Goal: Information Seeking & Learning: Learn about a topic

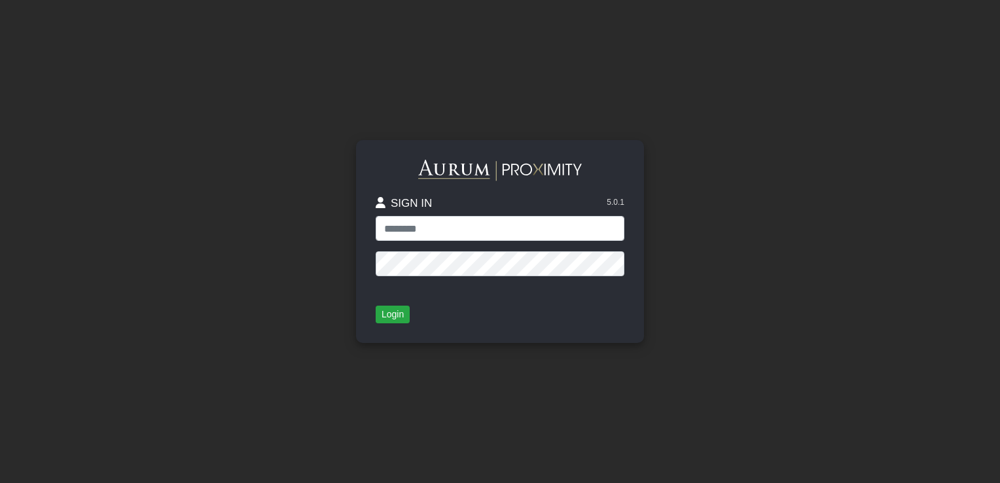
type input "**********"
click at [390, 323] on button "Login" at bounding box center [393, 315] width 34 height 18
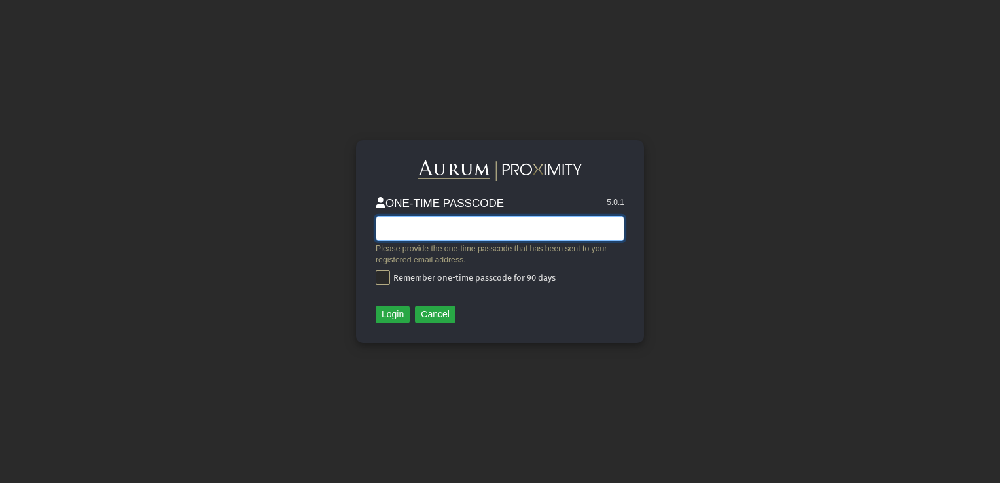
click at [410, 234] on input "text" at bounding box center [500, 228] width 249 height 25
type input "******"
click at [377, 280] on span at bounding box center [383, 277] width 14 height 14
click at [391, 316] on button "Login" at bounding box center [393, 315] width 34 height 18
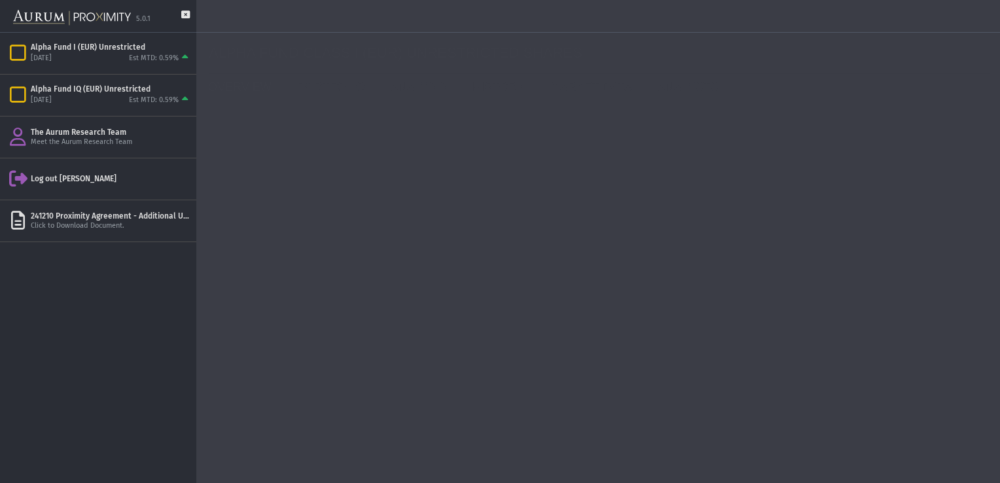
drag, startPoint x: 96, startPoint y: 306, endPoint x: 126, endPoint y: 293, distance: 32.2
click at [97, 306] on div "Pull down to refresh... Release to refresh... Refreshing... Alpha Fund I (EUR) …" at bounding box center [98, 258] width 196 height 450
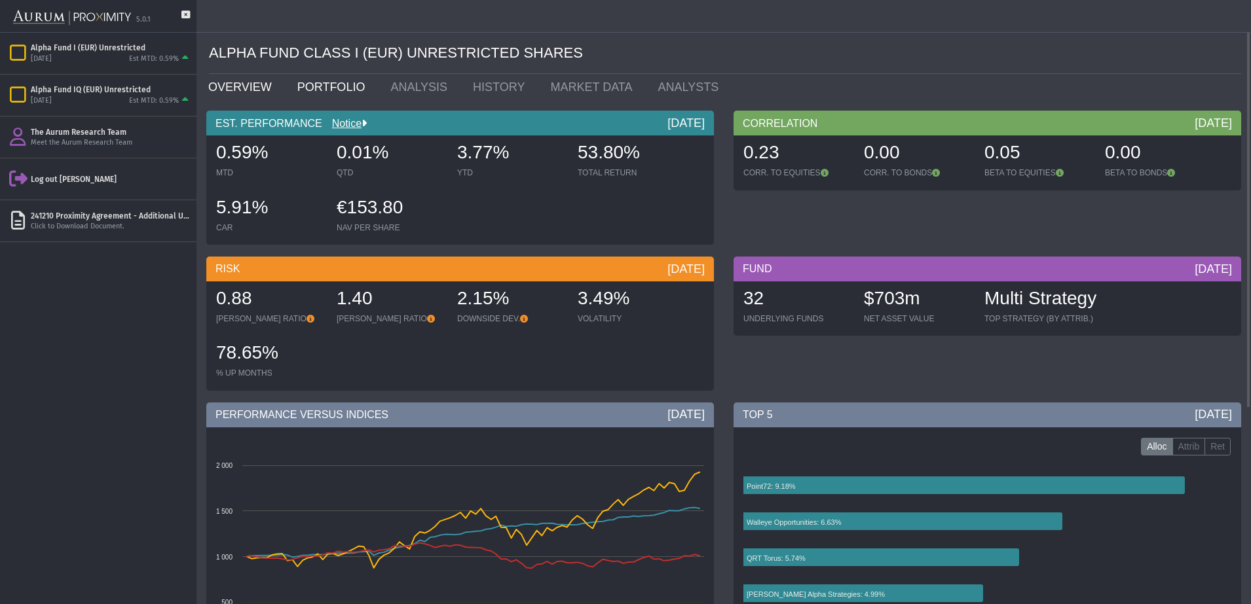
click at [324, 93] on link "PORTFOLIO" at bounding box center [334, 87] width 94 height 26
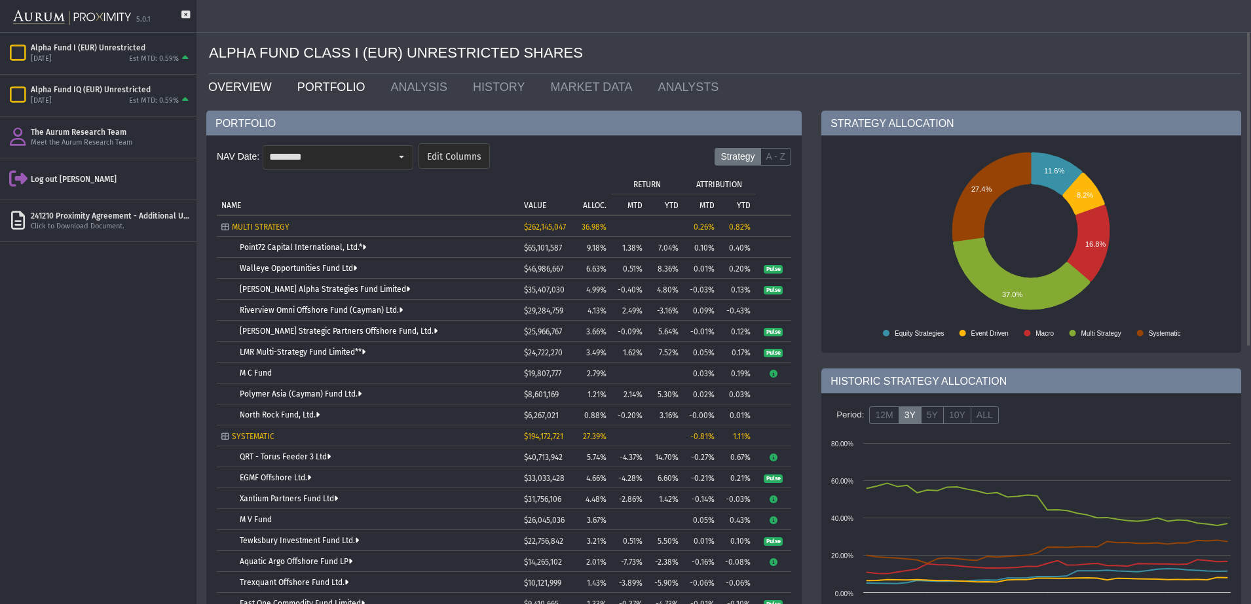
click at [249, 90] on link "OVERVIEW" at bounding box center [242, 87] width 89 height 26
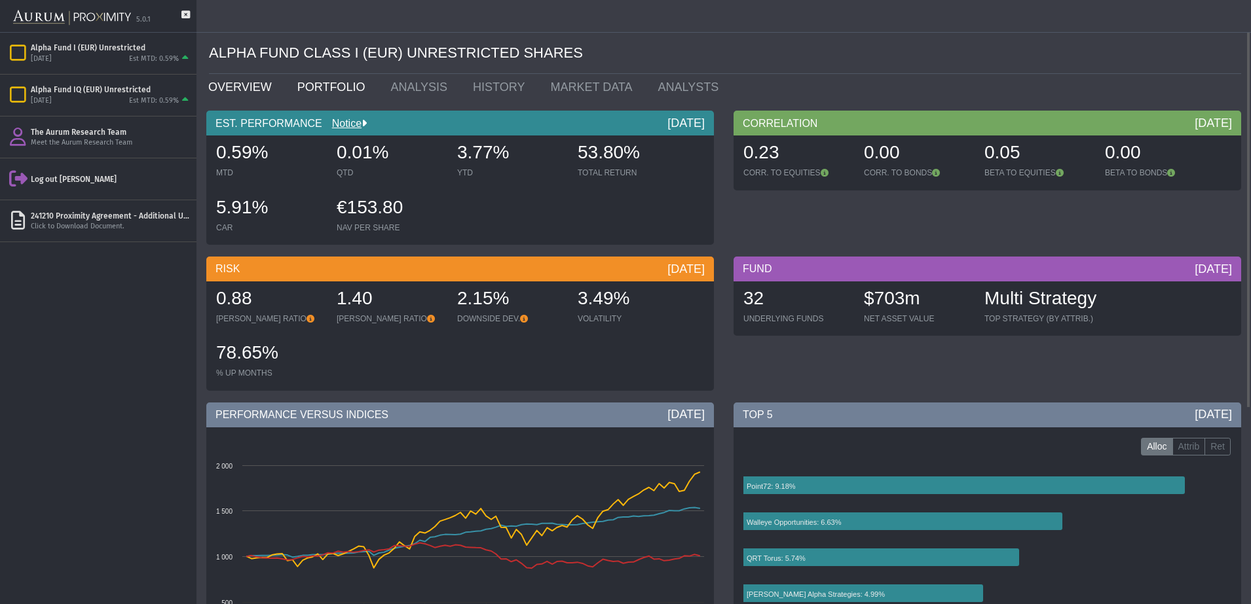
click at [306, 89] on link "PORTFOLIO" at bounding box center [334, 87] width 94 height 26
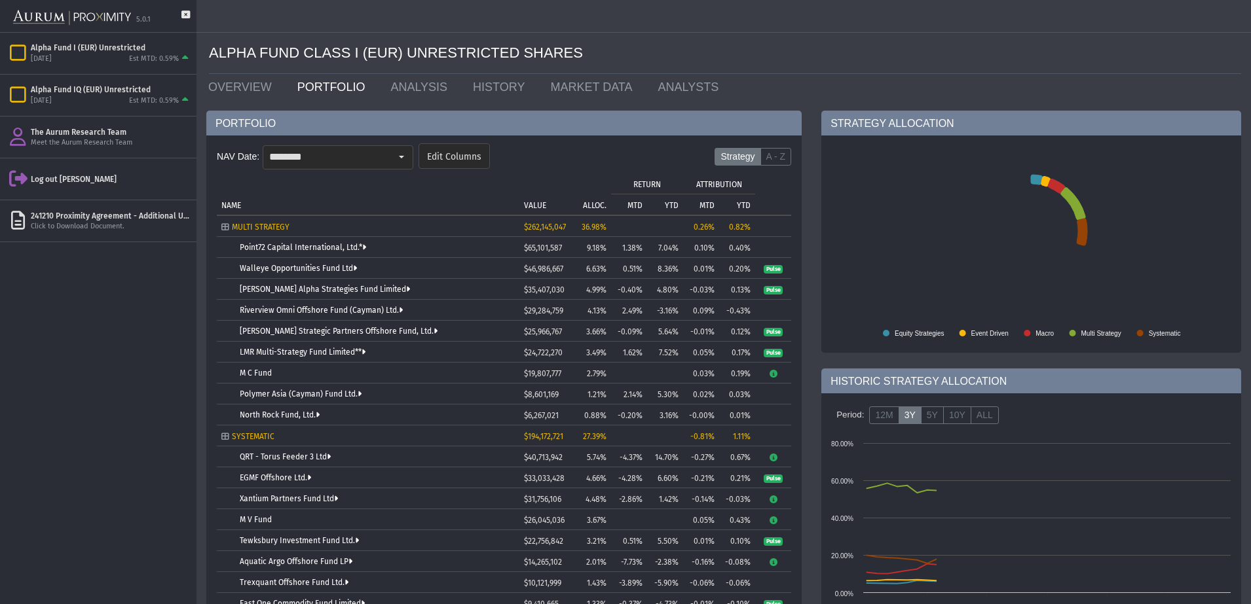
scroll to position [82, 0]
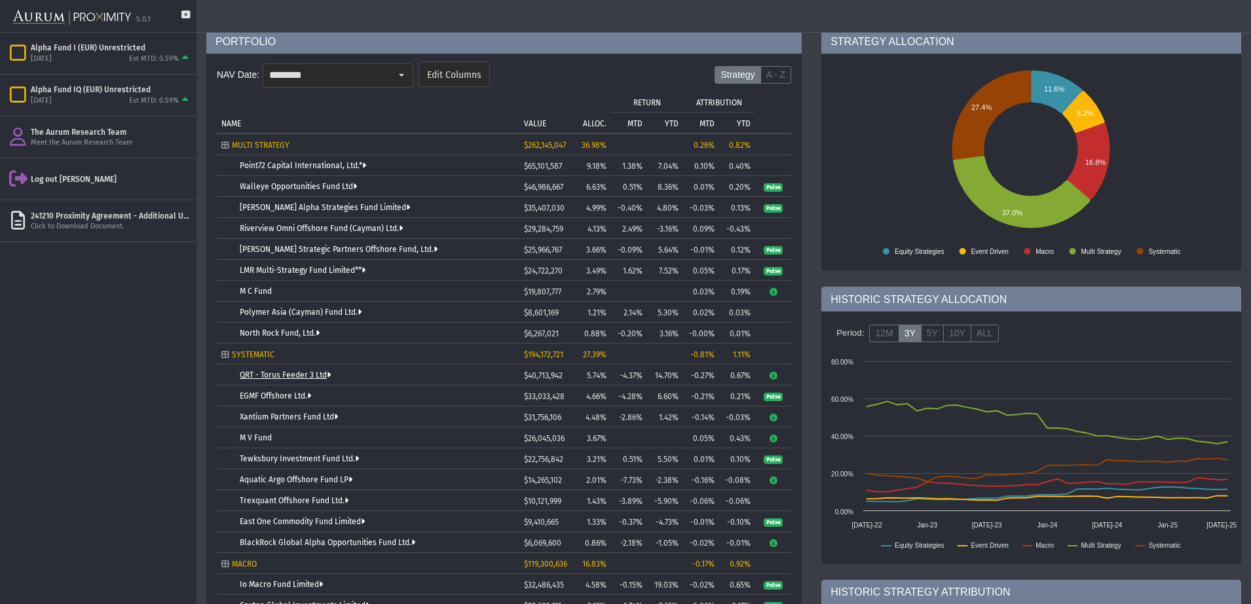
click at [295, 371] on link "QRT - Torus Feeder 3 Ltd" at bounding box center [285, 375] width 91 height 9
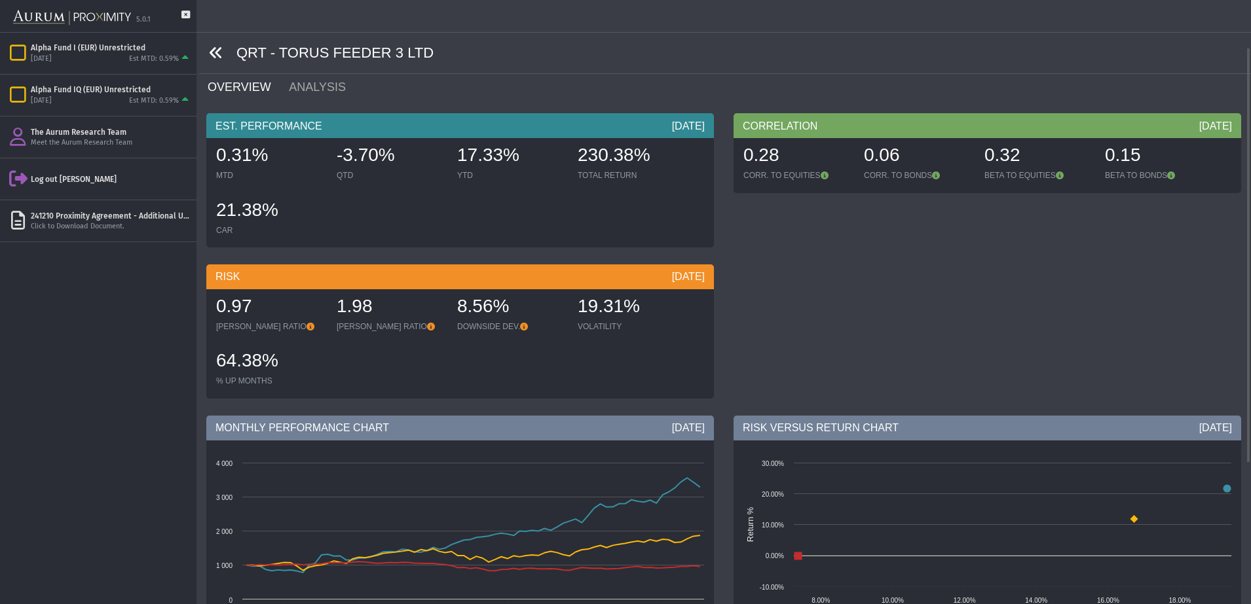
click at [216, 46] on icon at bounding box center [216, 53] width 14 height 14
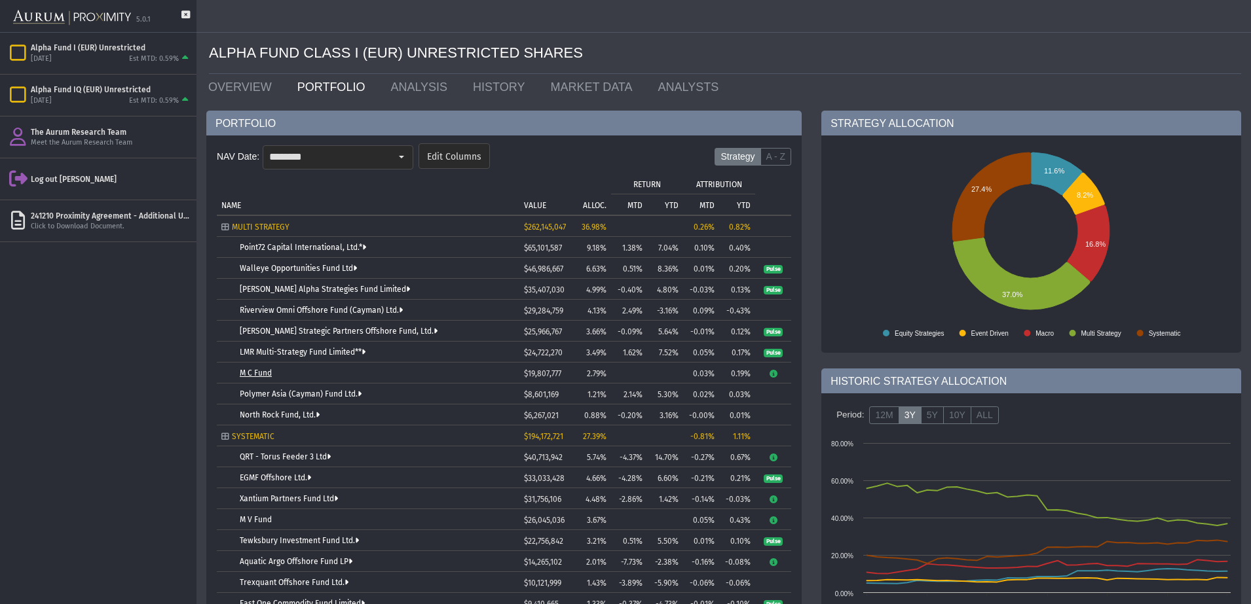
click at [253, 369] on link "M C Fund" at bounding box center [256, 373] width 32 height 9
